Goal: Task Accomplishment & Management: Use online tool/utility

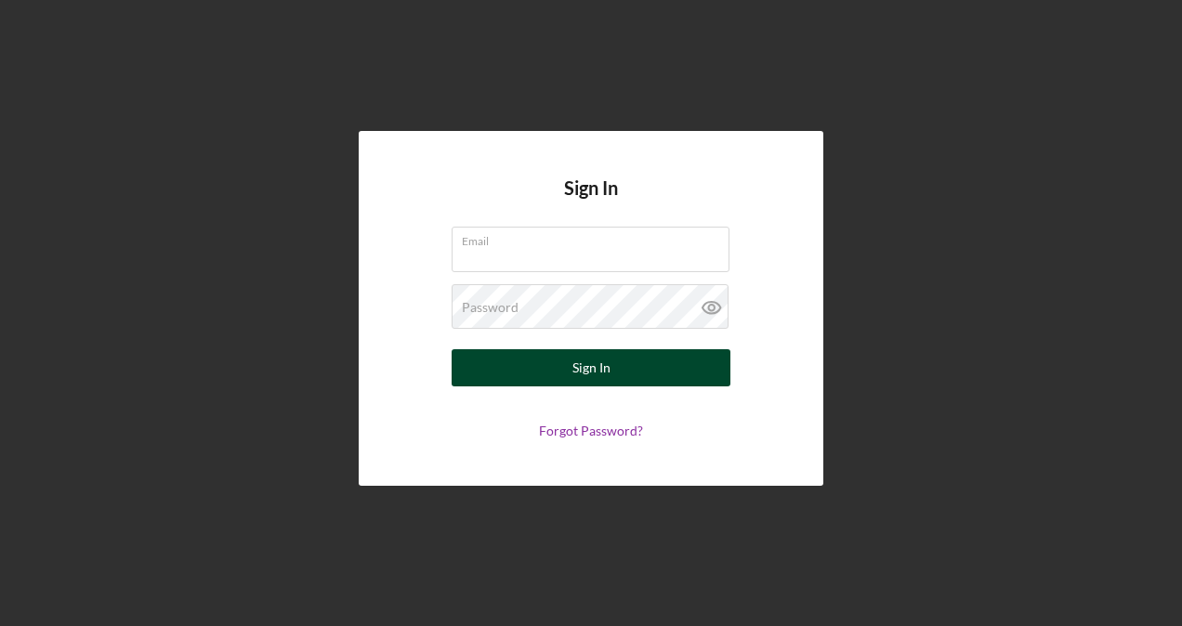
type input "[PERSON_NAME][EMAIL_ADDRESS][DOMAIN_NAME]"
click at [620, 367] on button "Sign In" at bounding box center [591, 367] width 279 height 37
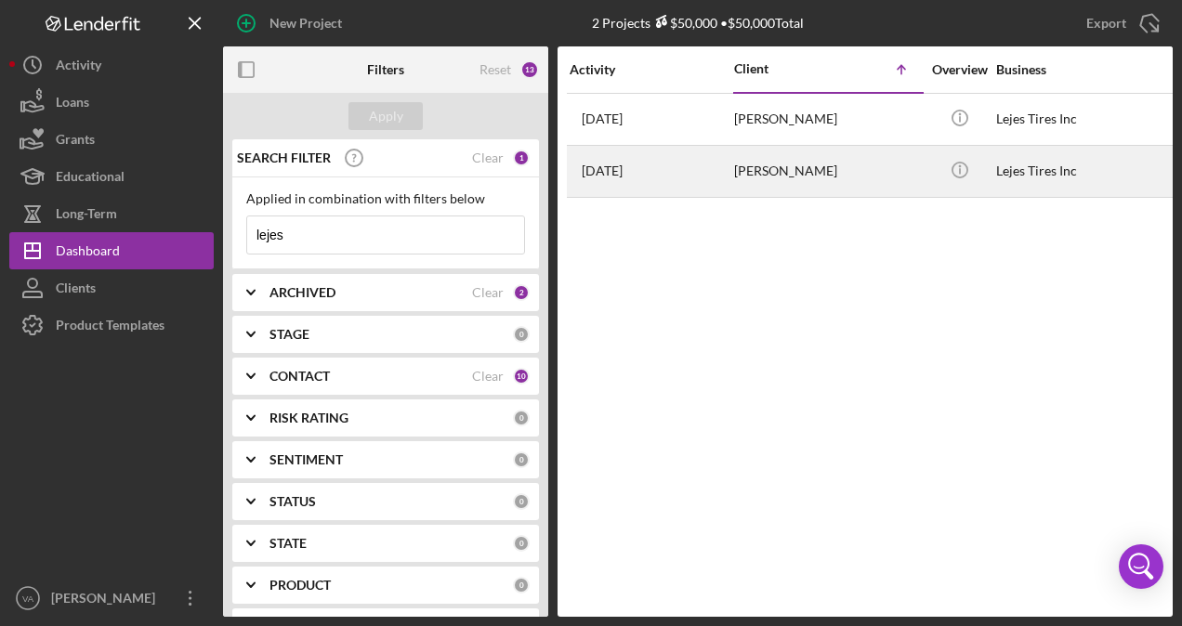
click at [809, 169] on div "[PERSON_NAME]" at bounding box center [827, 171] width 186 height 49
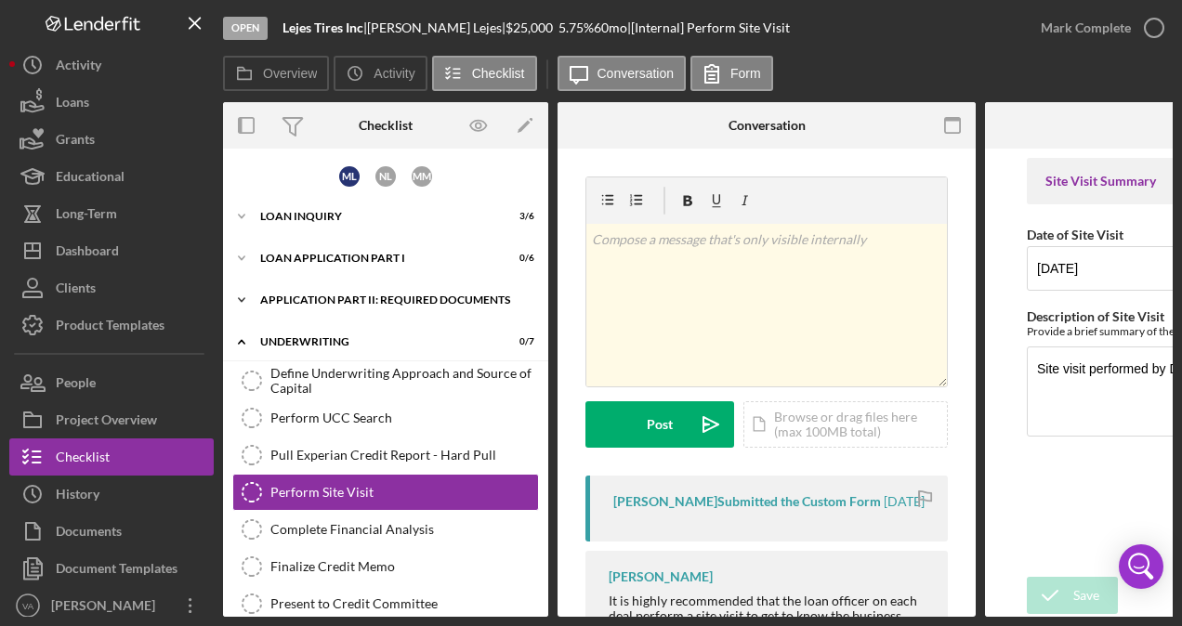
click at [249, 286] on icon "Icon/Expander" at bounding box center [241, 300] width 37 height 37
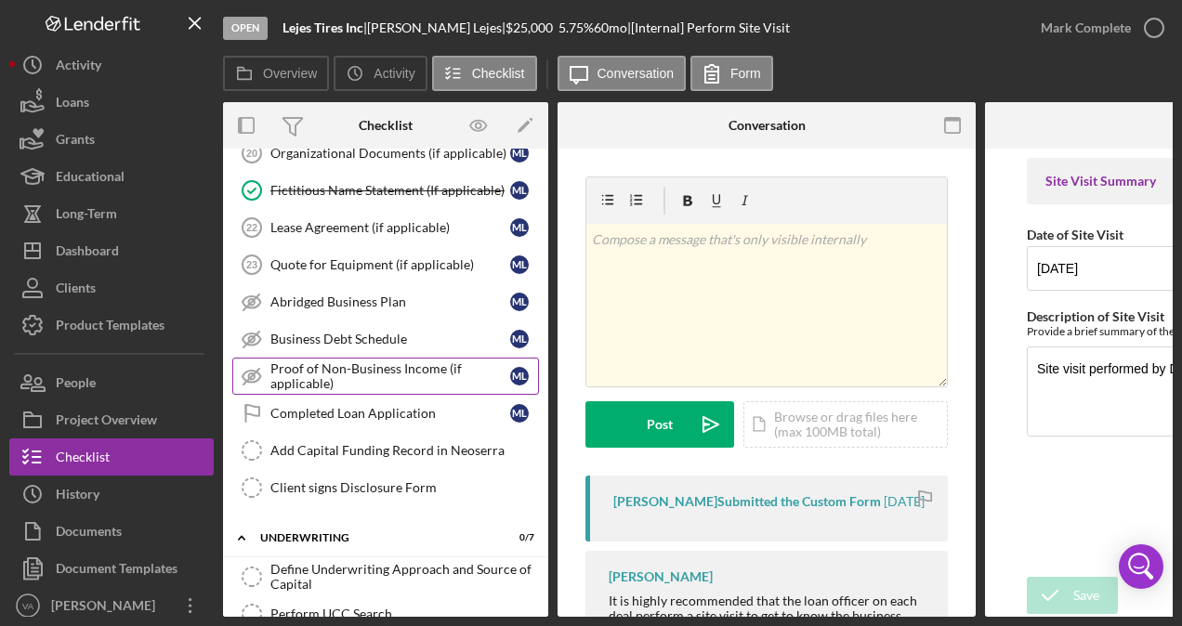
scroll to position [890, 0]
